Goal: Information Seeking & Learning: Learn about a topic

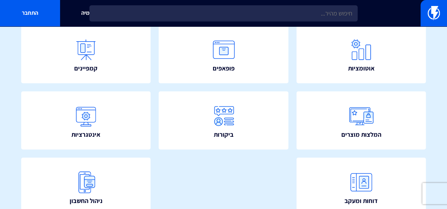
scroll to position [148, 0]
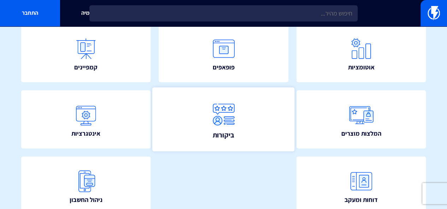
click at [231, 119] on img at bounding box center [223, 114] width 31 height 31
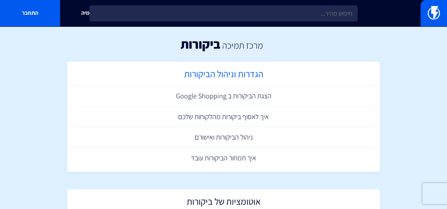
click at [261, 72] on h2 "הגדרות וניהול הביקורות" at bounding box center [223, 76] width 299 height 14
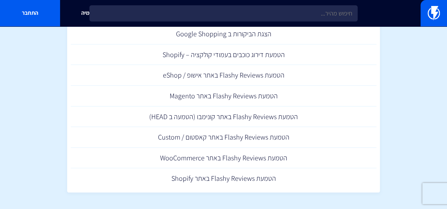
scroll to position [295, 0]
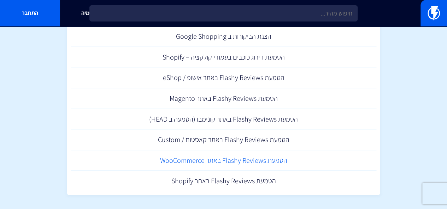
click at [231, 159] on link "הטמעת Flashy Reviews באתר WooCommerce" at bounding box center [224, 160] width 306 height 21
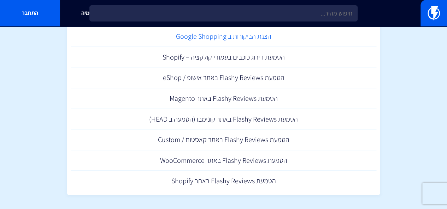
click at [235, 37] on link "הצגת הביקורות ב Google Shopping" at bounding box center [224, 36] width 306 height 21
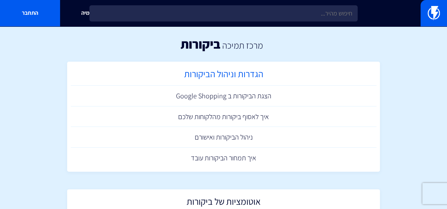
click at [210, 72] on h2 "הגדרות וניהול הביקורות" at bounding box center [223, 76] width 299 height 14
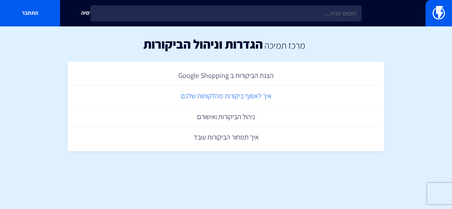
click at [248, 93] on link "איך לאסוף ביקורות מהלקוחות שלכם" at bounding box center [225, 96] width 309 height 21
click at [226, 137] on link "איך תמחור הביקורות עובד" at bounding box center [225, 137] width 309 height 21
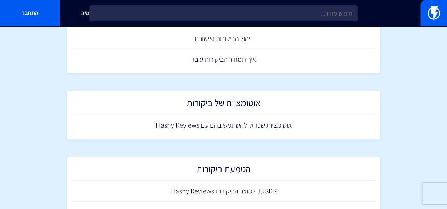
scroll to position [102, 0]
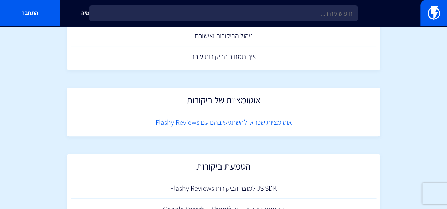
click at [241, 124] on link "אוטומציות שכדאי להשתמש בהם עם Flashy Reviews" at bounding box center [224, 122] width 306 height 21
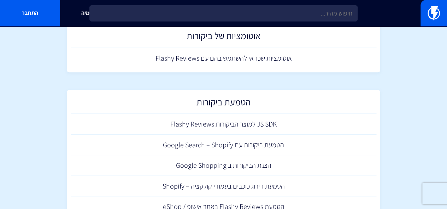
scroll to position [167, 0]
click at [242, 125] on link "JS SDK למוצר הביקורות Flashy Reviews" at bounding box center [224, 123] width 306 height 21
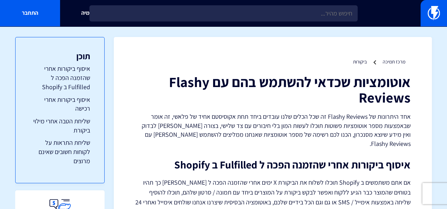
drag, startPoint x: 449, startPoint y: 76, endPoint x: 442, endPoint y: 38, distance: 38.7
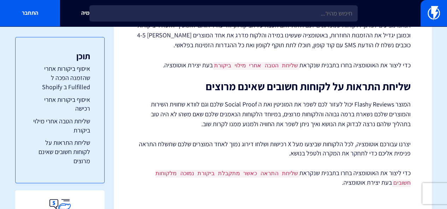
scroll to position [335, 0]
